Goal: Information Seeking & Learning: Find specific fact

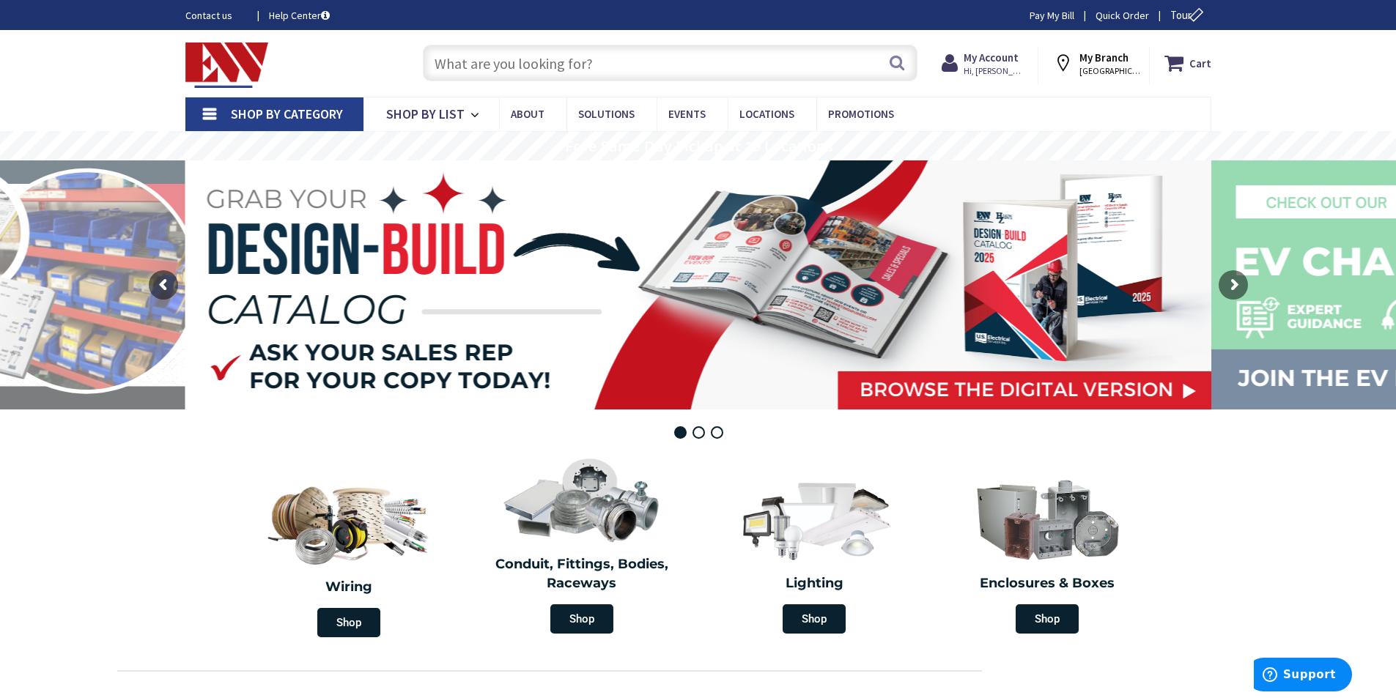
click at [522, 57] on input "text" at bounding box center [670, 63] width 494 height 37
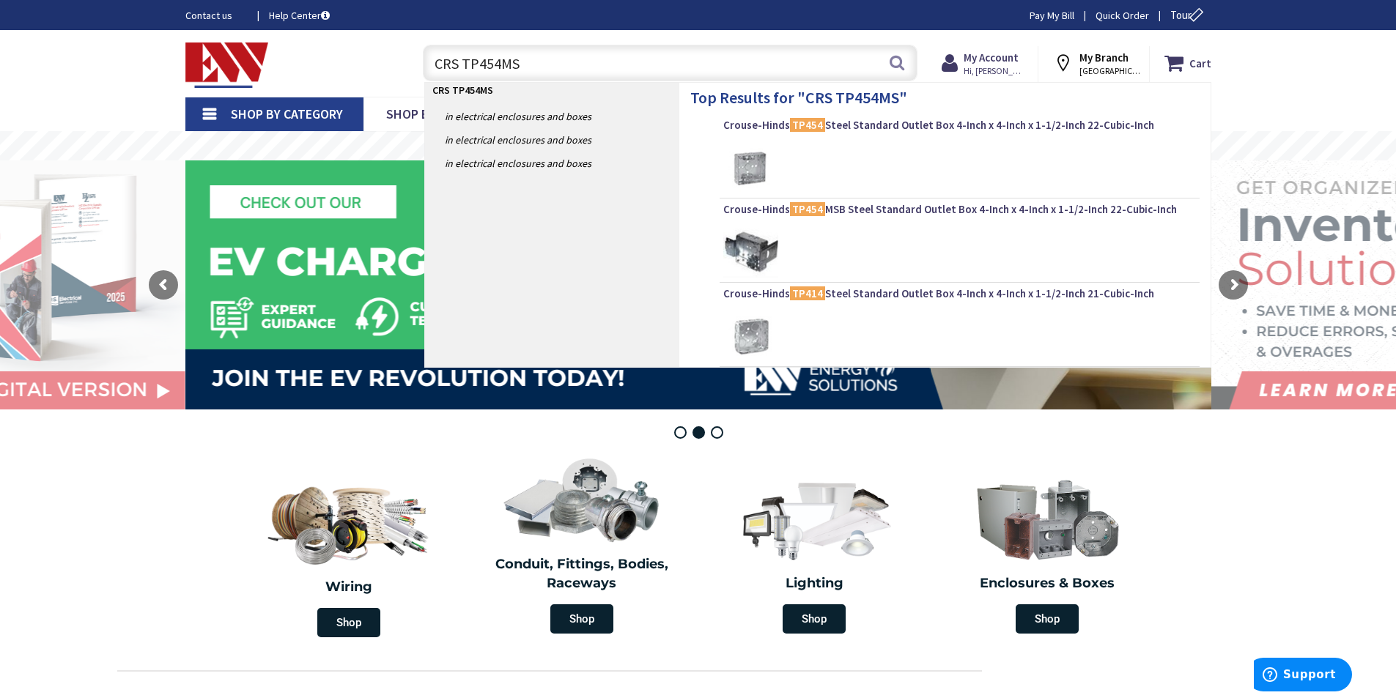
type input "CRS TP454MSB"
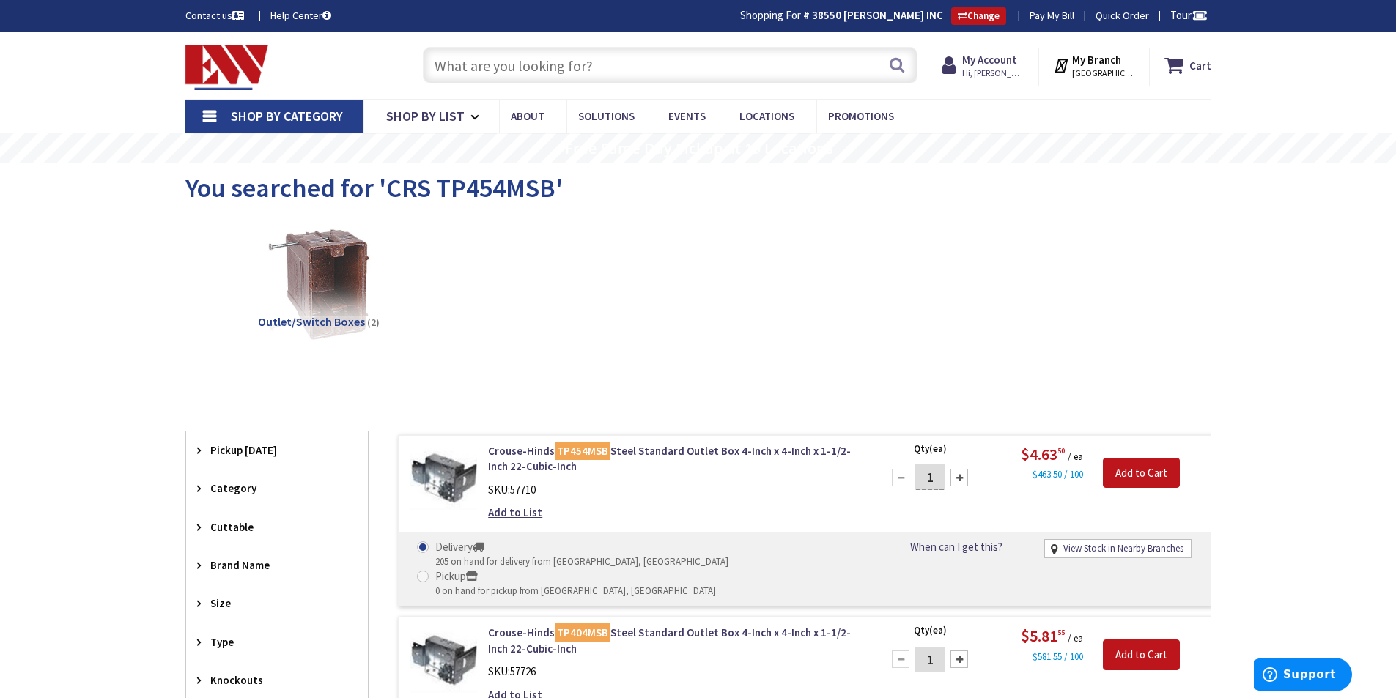
click at [479, 71] on input "text" at bounding box center [670, 65] width 494 height 37
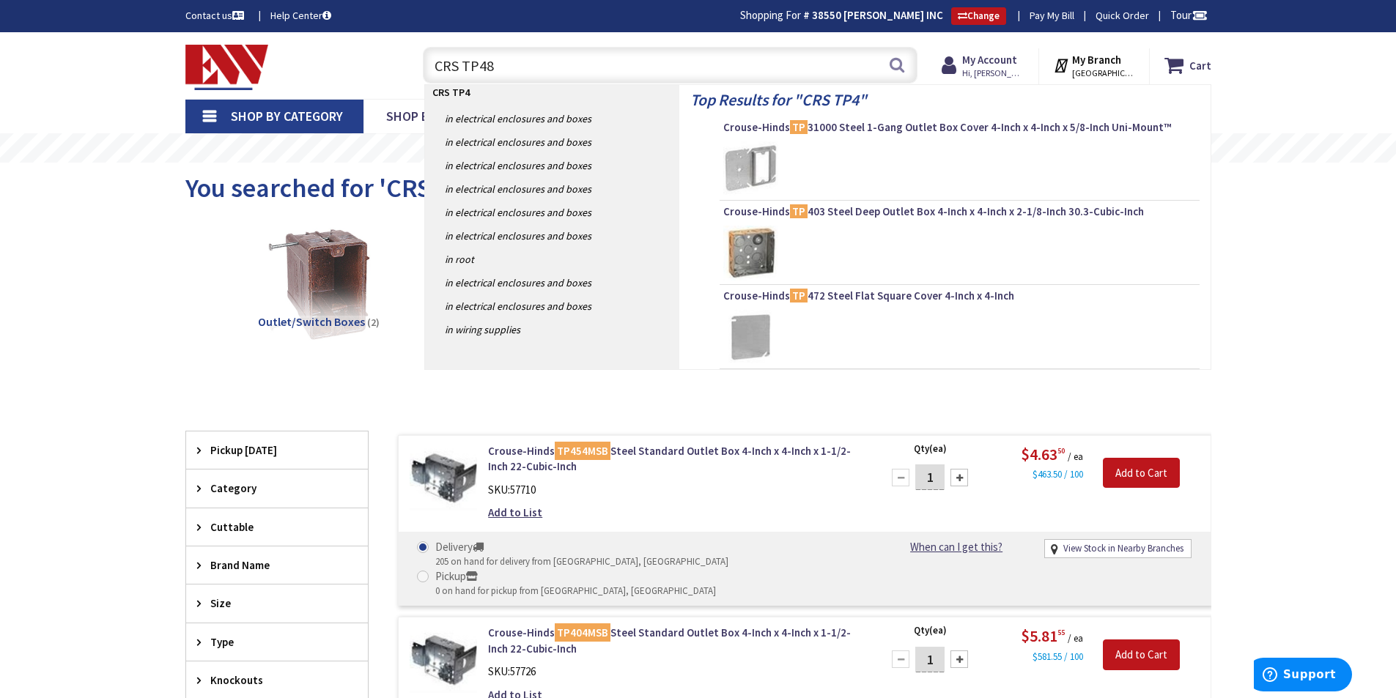
type input "CRS TP484"
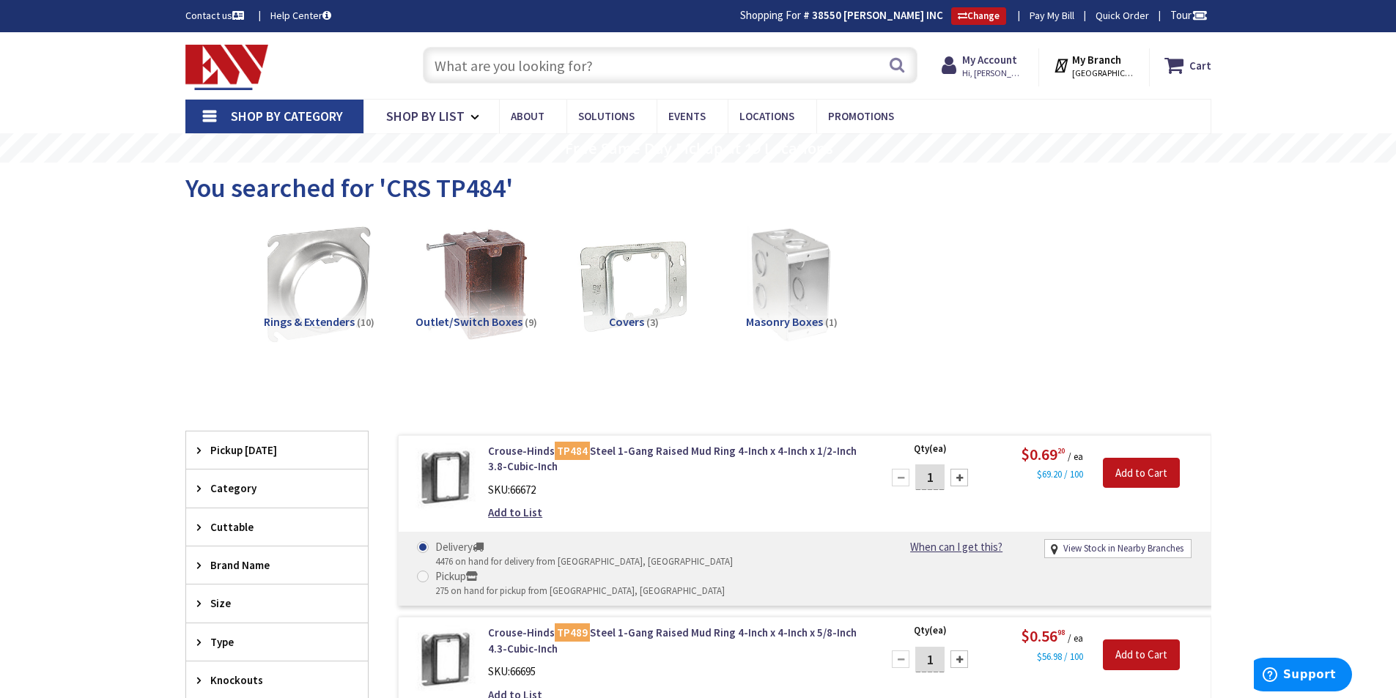
click at [465, 61] on input "text" at bounding box center [670, 65] width 494 height 37
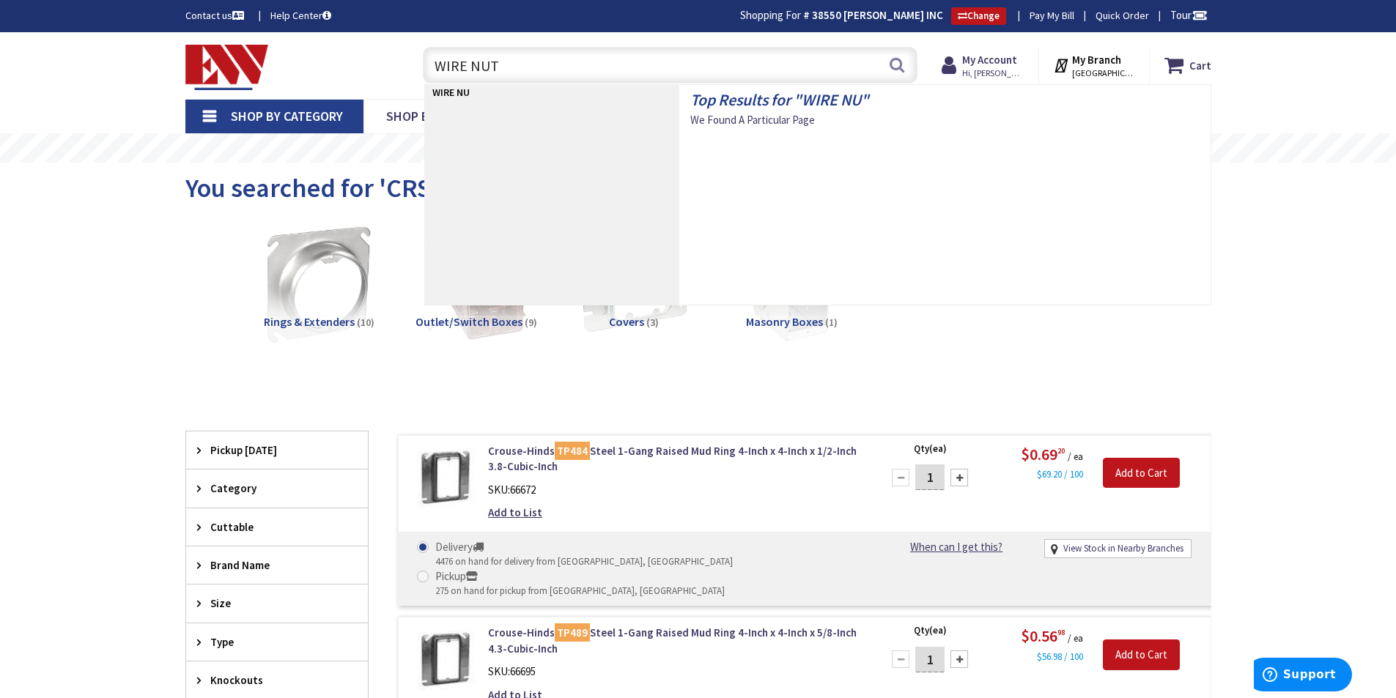
type input "WIRE NUTS"
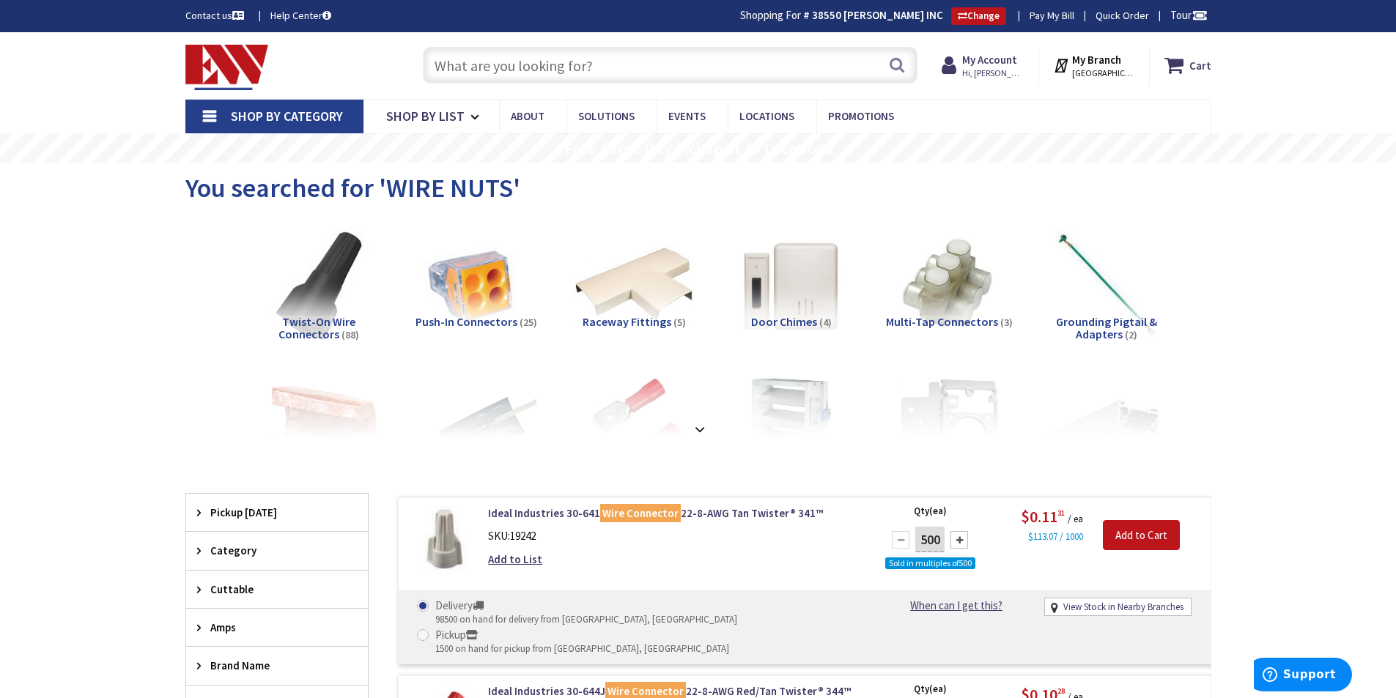
click at [474, 47] on div "Search" at bounding box center [666, 64] width 502 height 47
click at [458, 61] on input "text" at bounding box center [670, 65] width 494 height 37
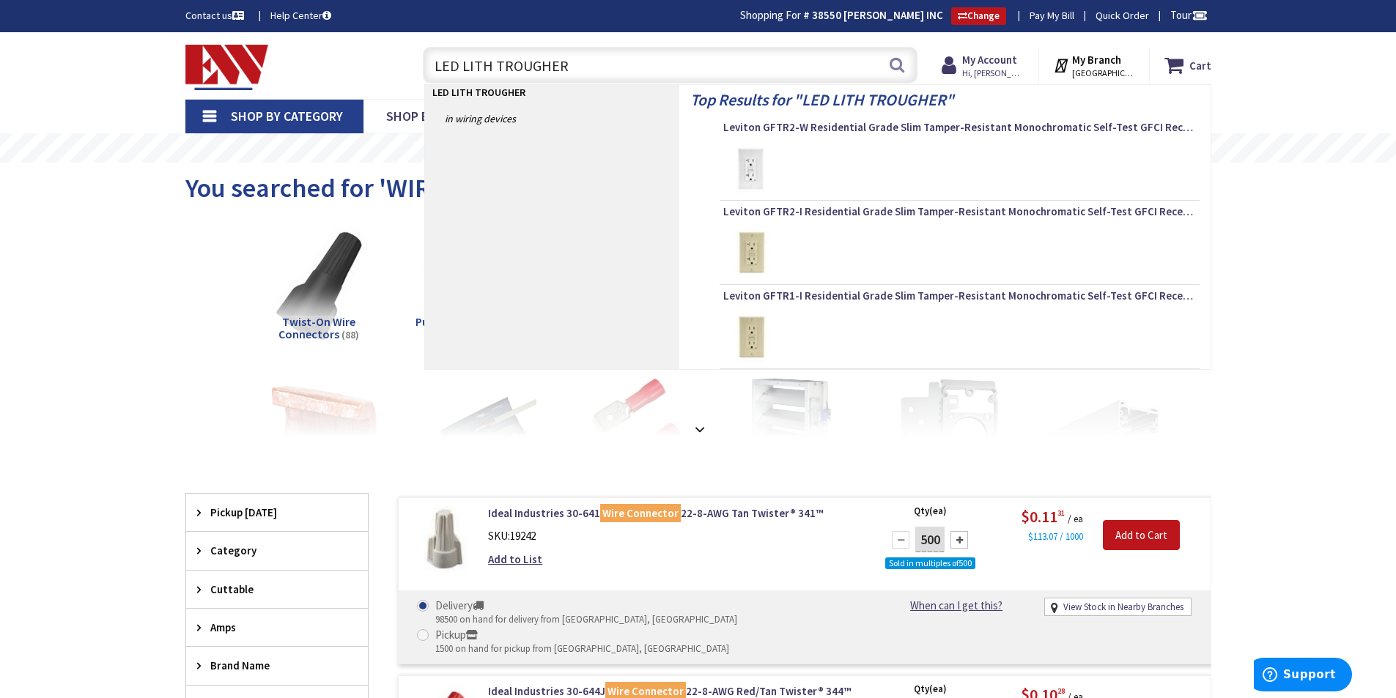
type input "LED LITH TROUGHERS"
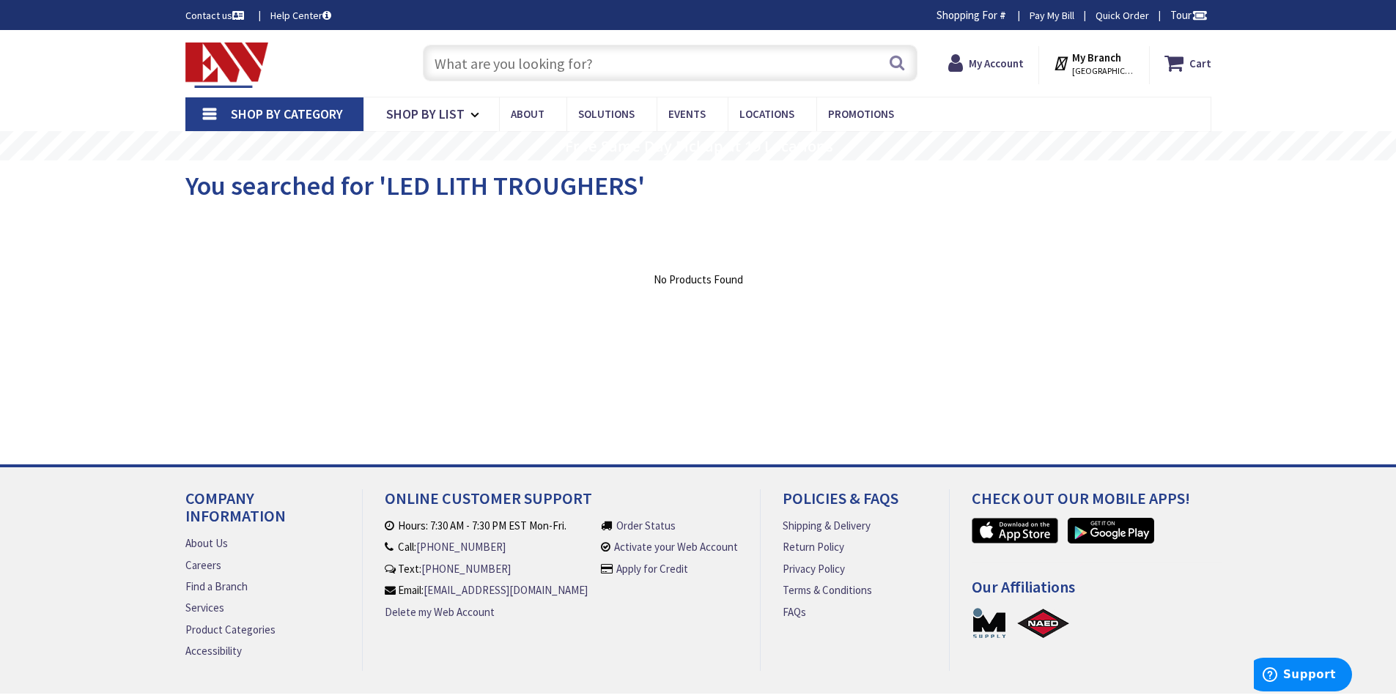
click at [434, 57] on input "text" at bounding box center [670, 63] width 494 height 37
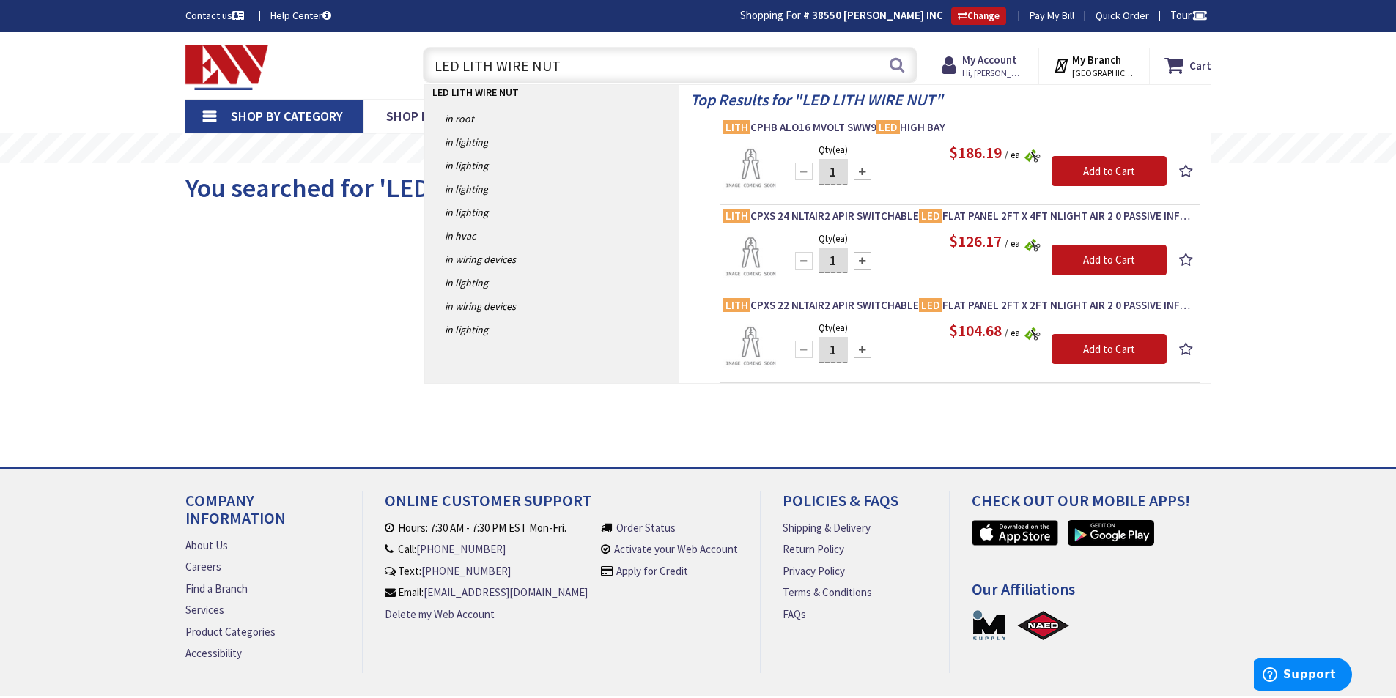
type input "LED LITH WIRE NUTS"
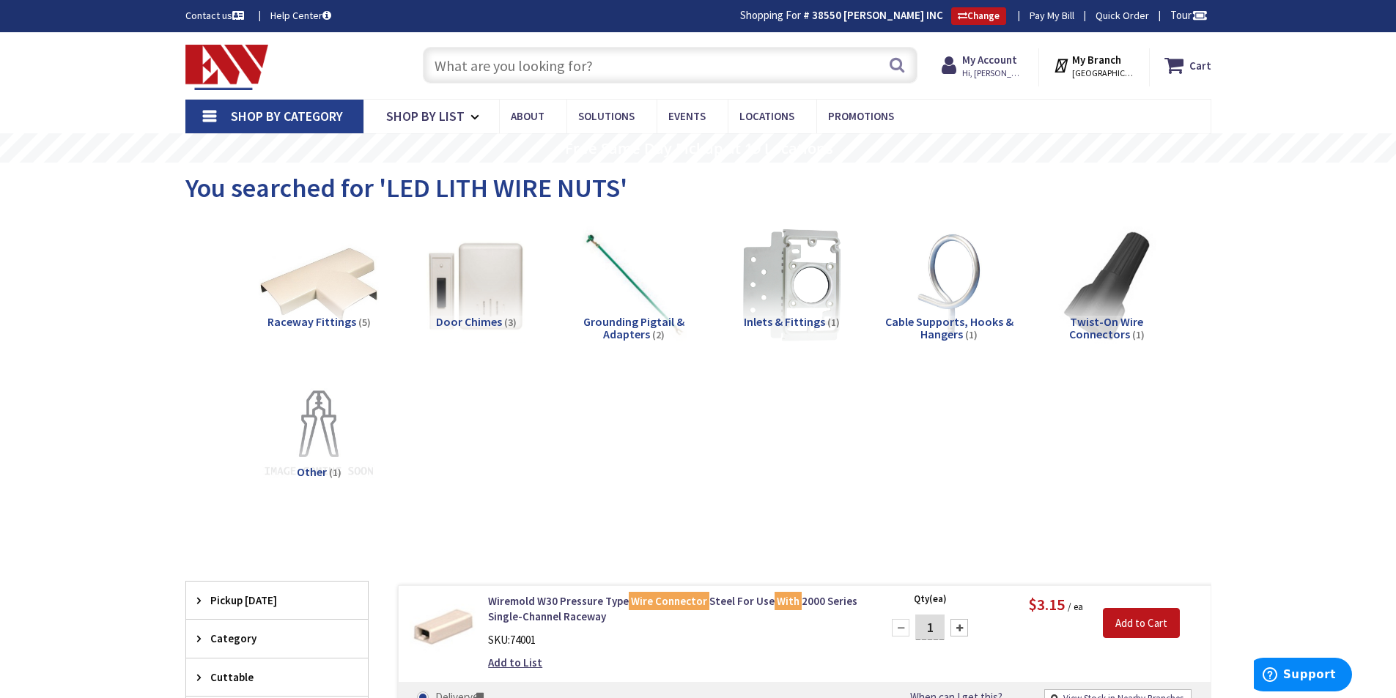
click at [454, 67] on input "text" at bounding box center [670, 65] width 494 height 37
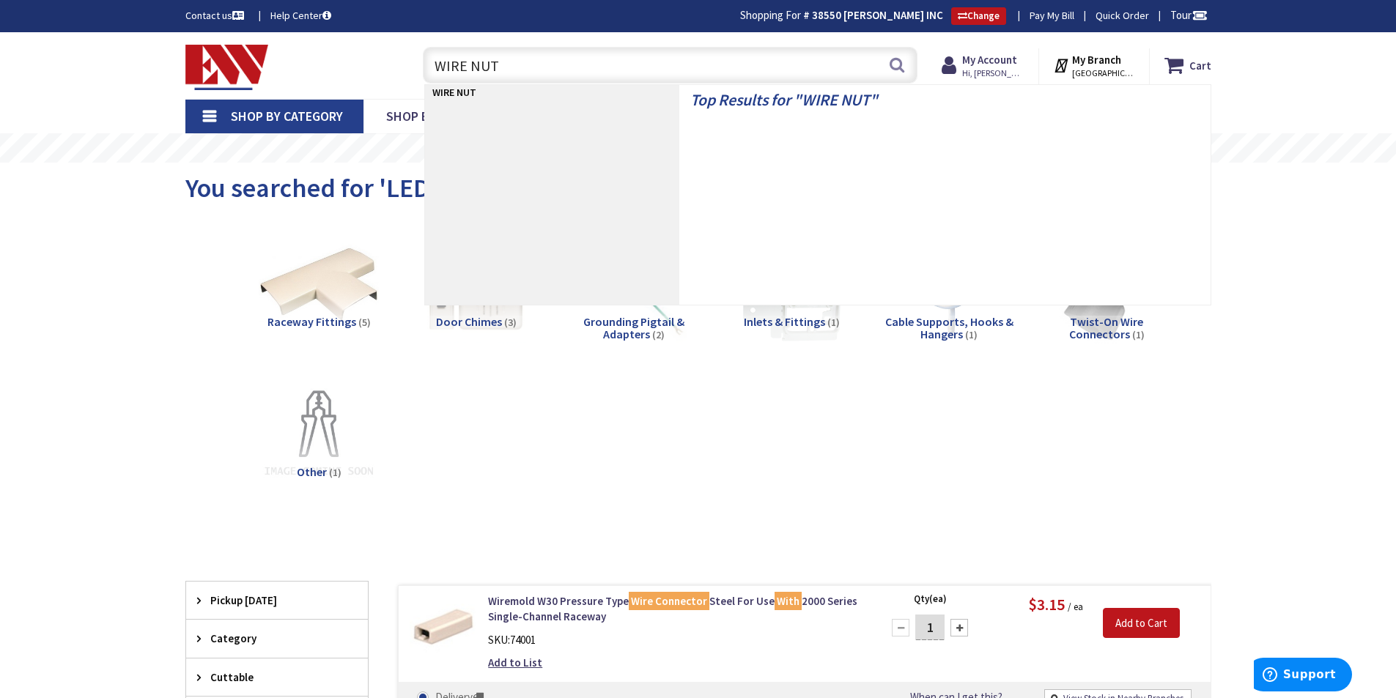
type input "WIRE NUTS"
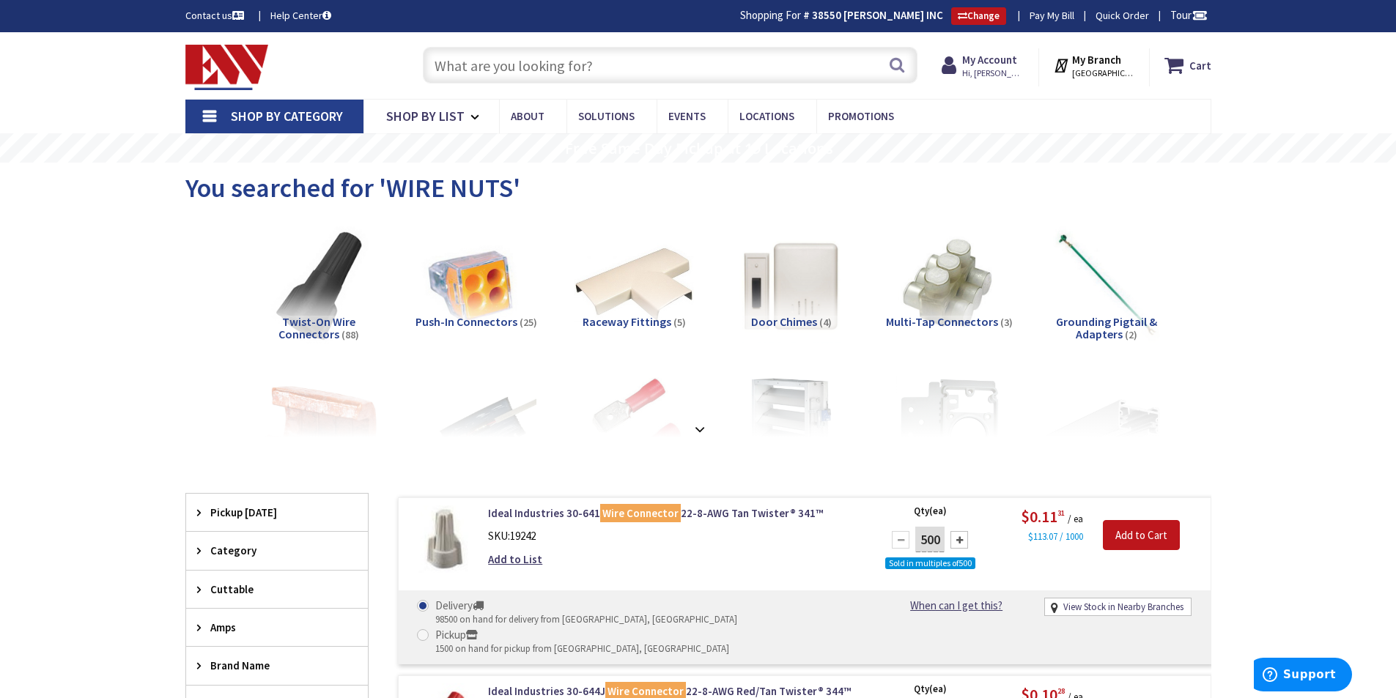
click at [521, 71] on input "text" at bounding box center [670, 65] width 494 height 37
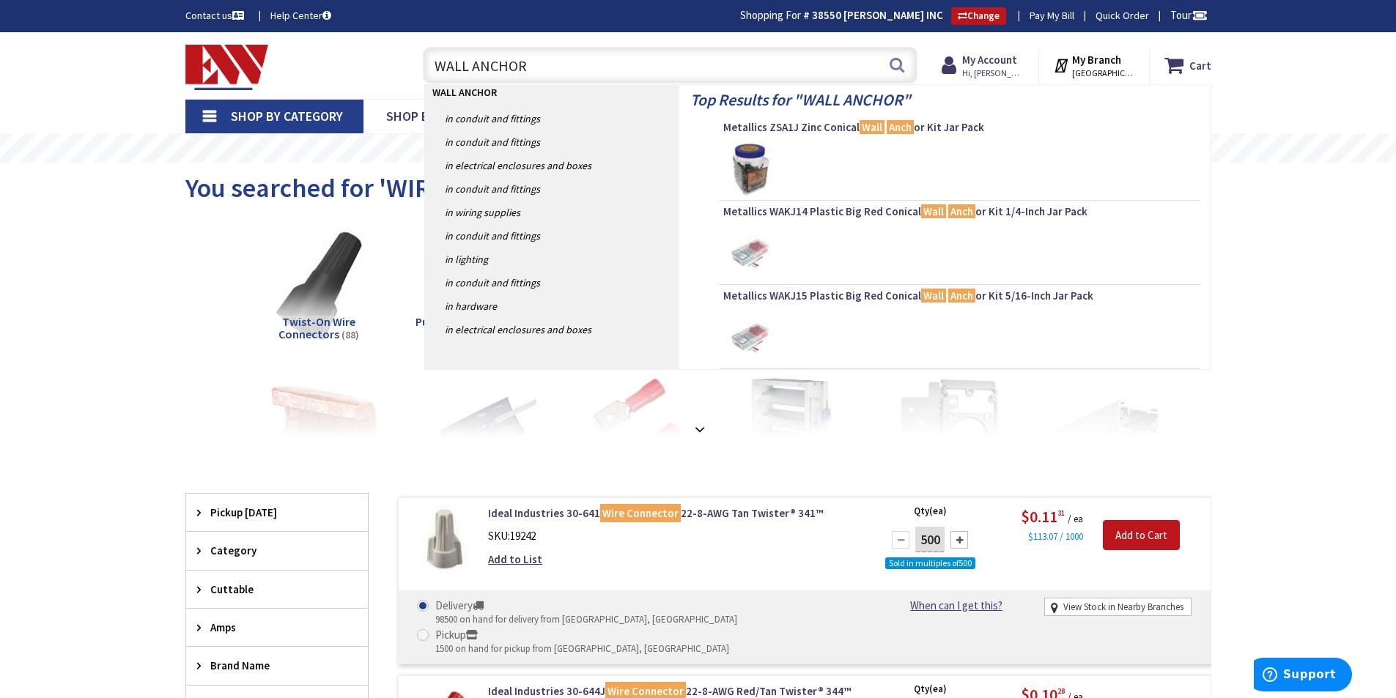
type input "WALL ANCHORS"
